Goal: Information Seeking & Learning: Learn about a topic

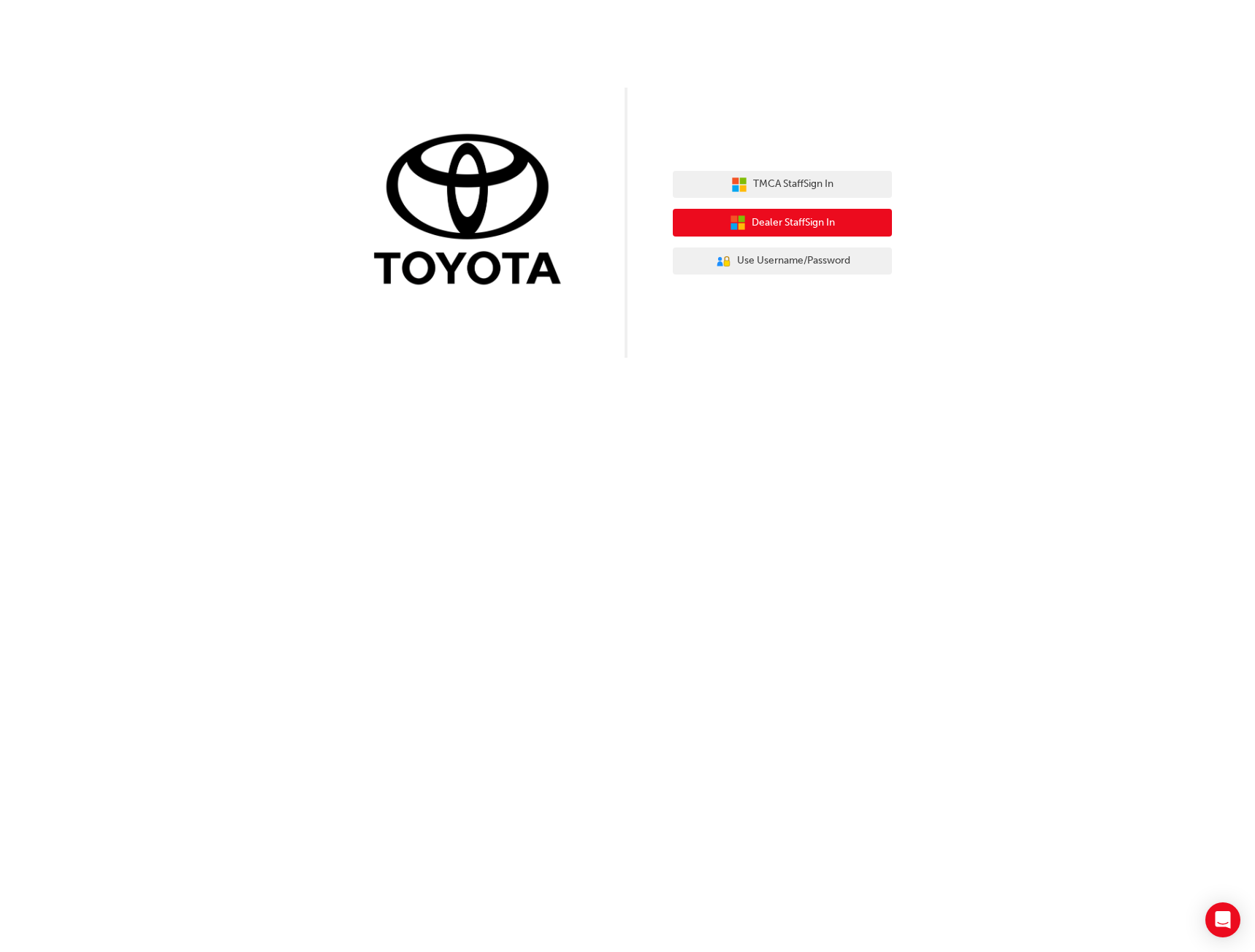
click at [834, 223] on span "Dealer Staff Sign In" at bounding box center [793, 223] width 83 height 17
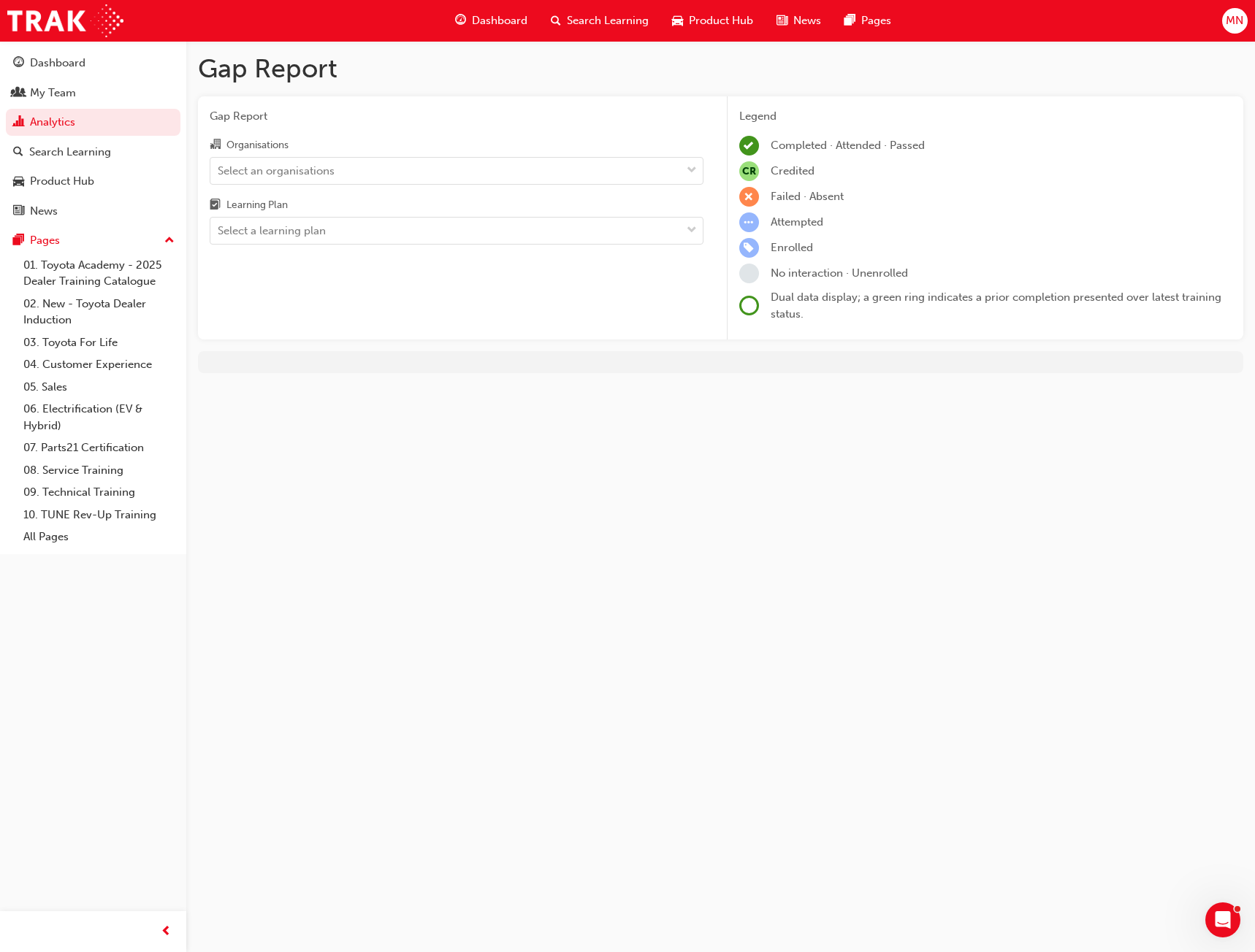
click at [568, 19] on span "Search Learning" at bounding box center [607, 21] width 82 height 17
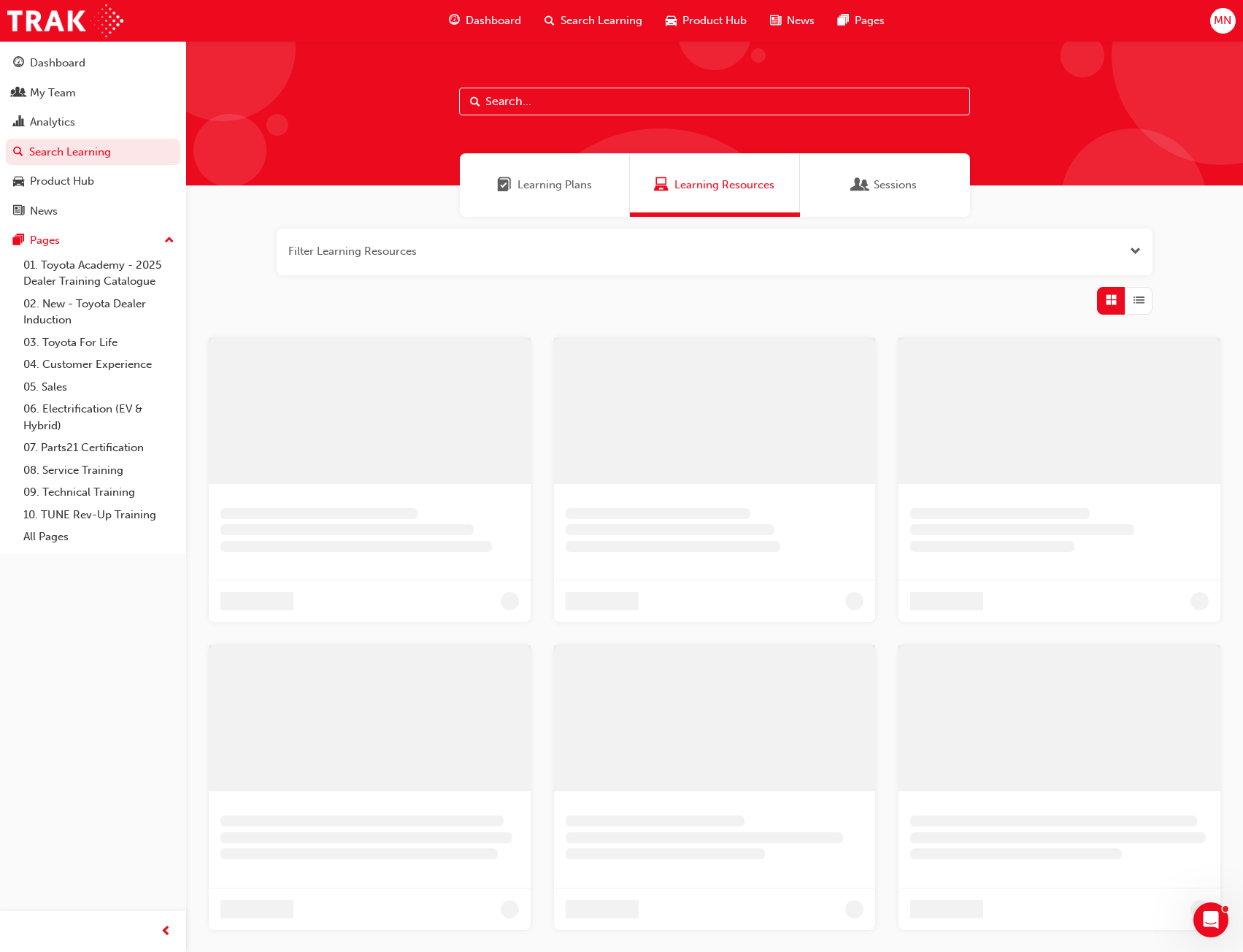
click at [635, 105] on input "text" at bounding box center [715, 102] width 511 height 28
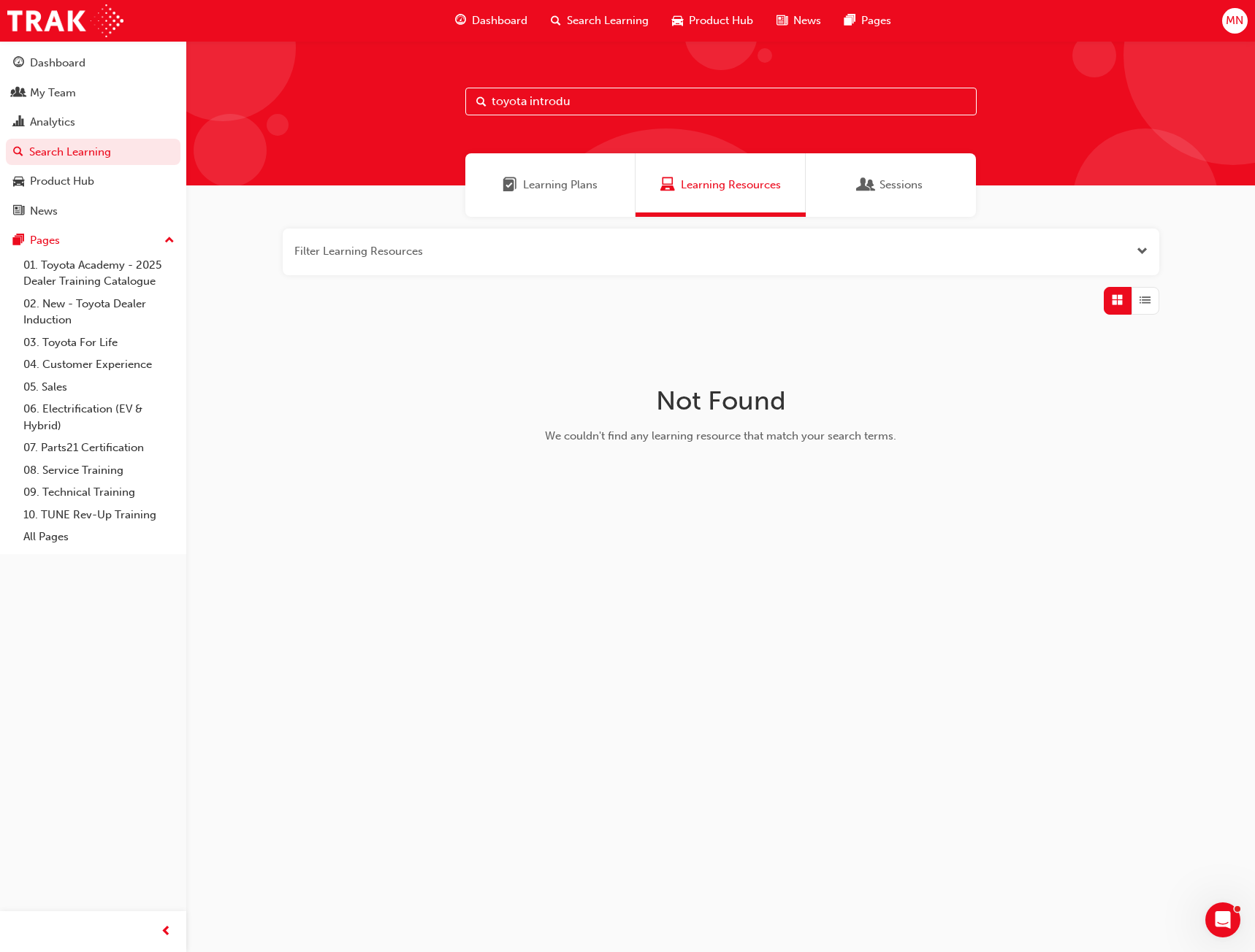
type input "toyota introduc"
drag, startPoint x: 619, startPoint y: 107, endPoint x: 475, endPoint y: 97, distance: 144.3
click at [475, 97] on input "toyota introduc" at bounding box center [721, 102] width 511 height 28
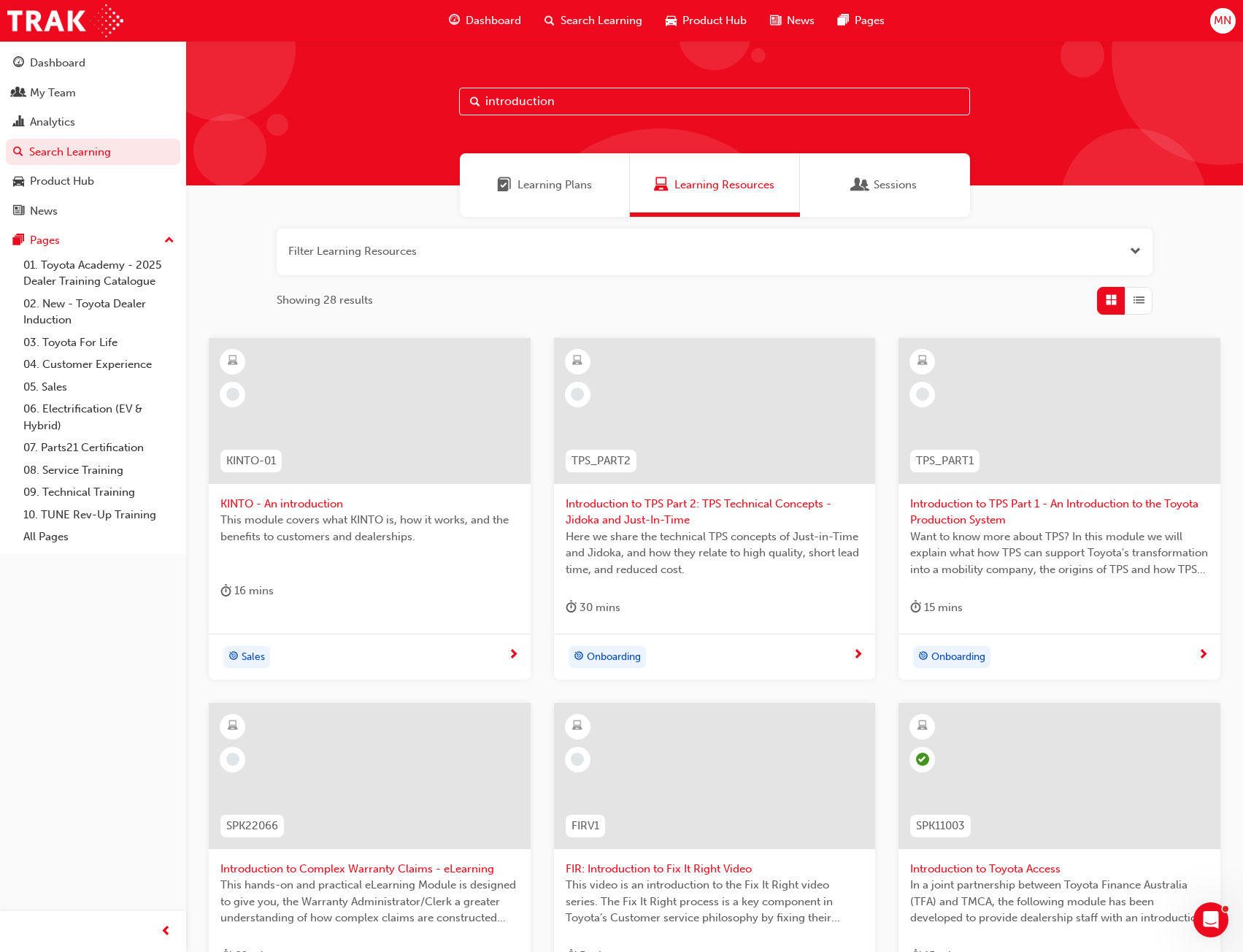
drag, startPoint x: 564, startPoint y: 104, endPoint x: 460, endPoint y: 100, distance: 104.1
click at [460, 100] on input "introduction" at bounding box center [715, 102] width 511 height 28
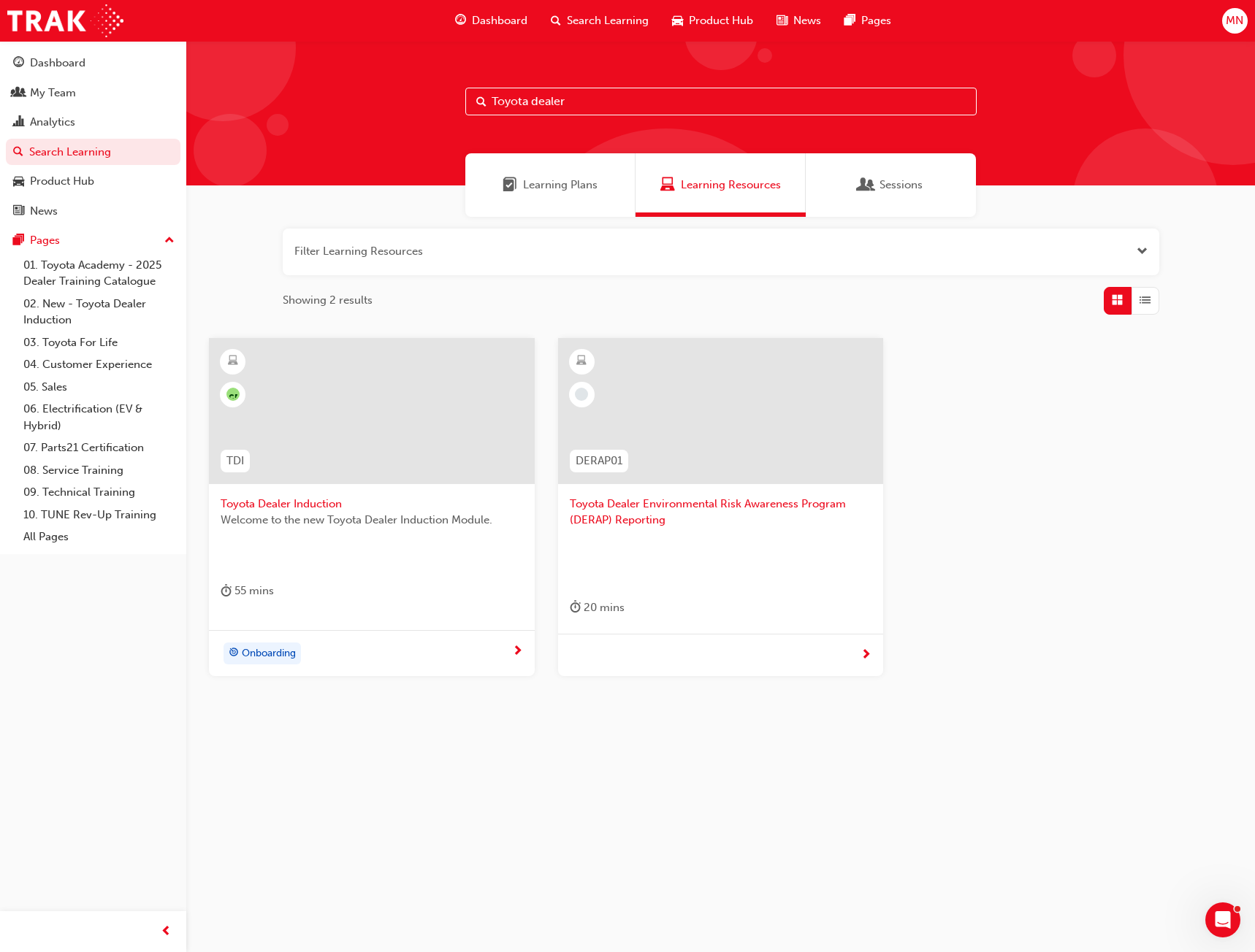
type input "Toyota dealer"
click at [406, 408] on div at bounding box center [371, 411] width 325 height 146
